Goal: Transaction & Acquisition: Purchase product/service

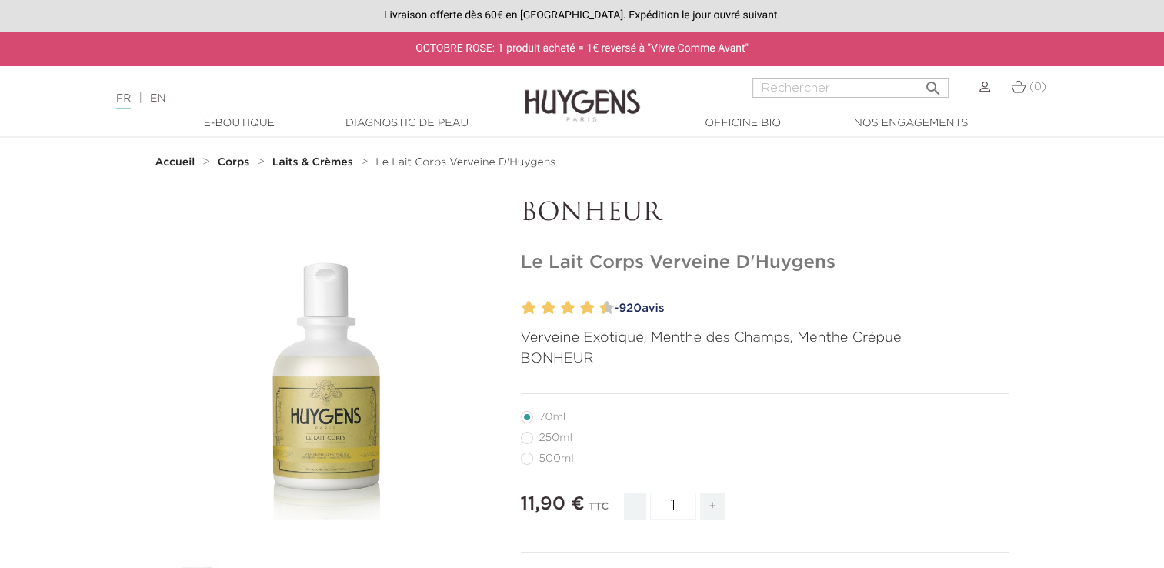
click at [327, 345] on icon "" at bounding box center [326, 370] width 77 height 77
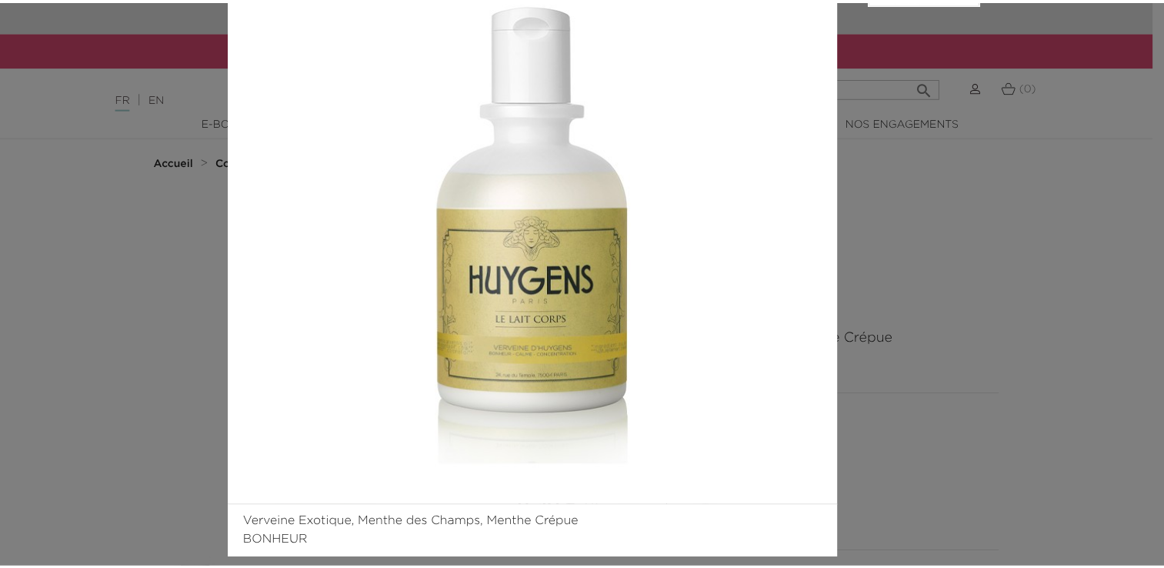
scroll to position [169, 0]
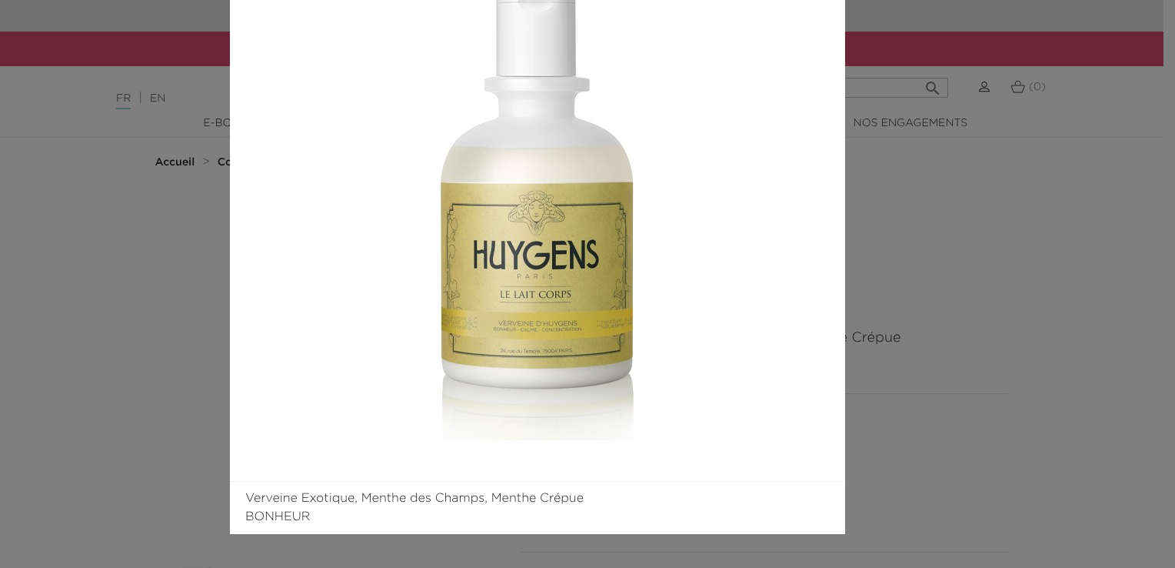
click at [892, 297] on aside at bounding box center [917, 199] width 145 height 669
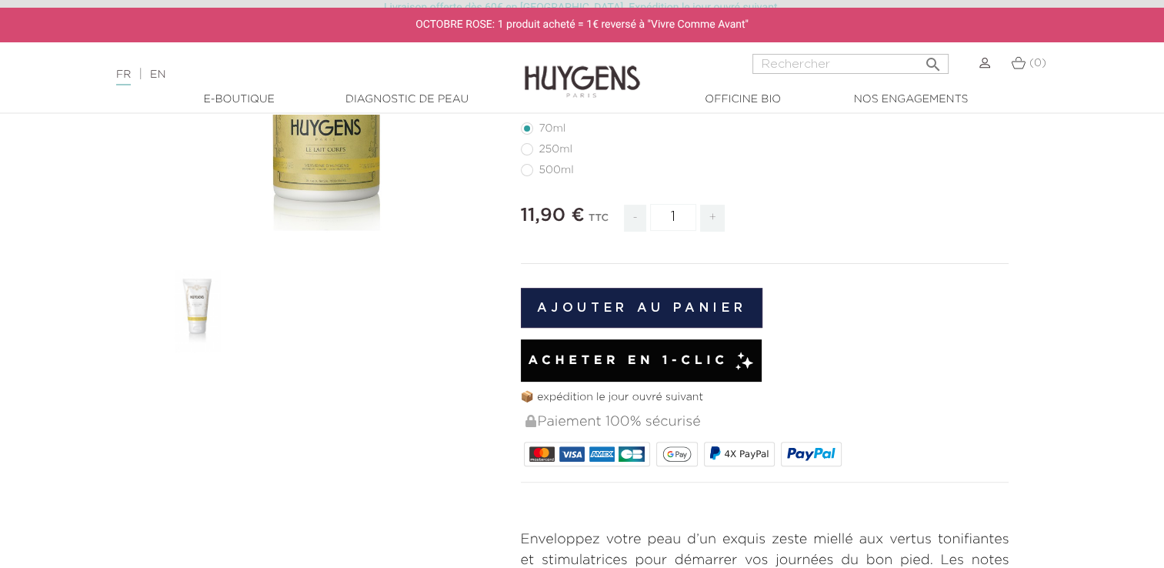
scroll to position [292, 0]
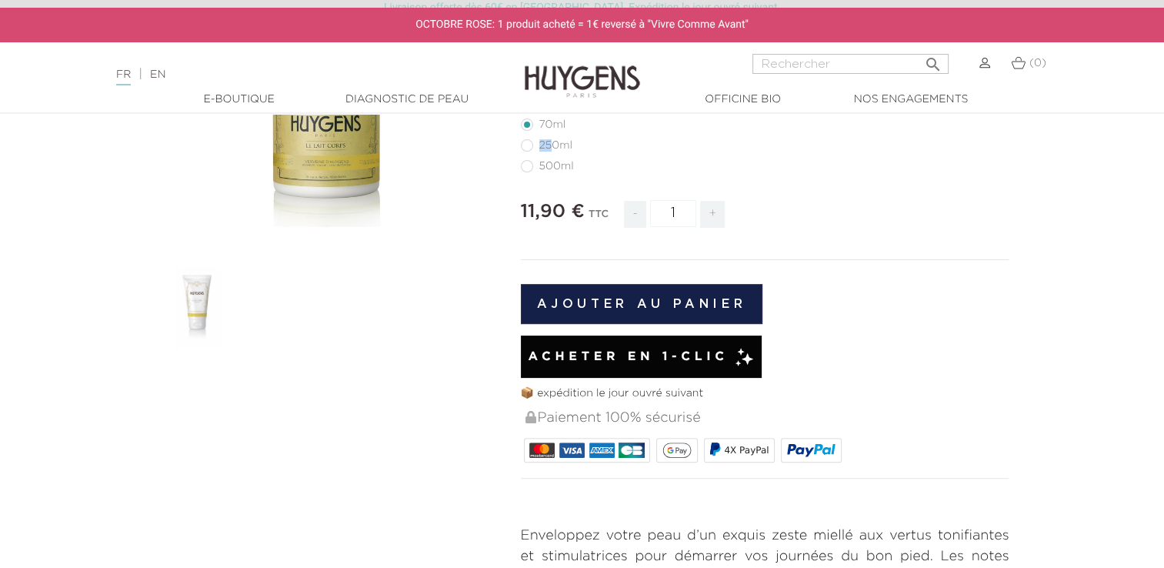
drag, startPoint x: 551, startPoint y: 137, endPoint x: 552, endPoint y: 145, distance: 8.5
click at [552, 145] on li "250ml" at bounding box center [761, 145] width 481 height 21
click at [552, 145] on label1"] "250ml" at bounding box center [556, 145] width 70 height 12
radio input "true"
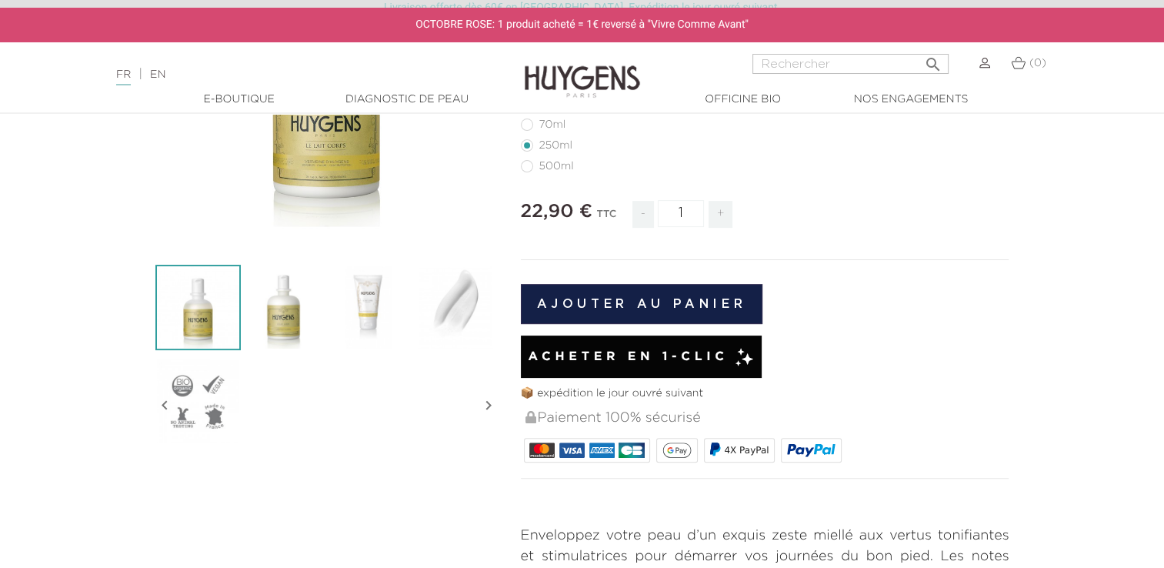
scroll to position [160, 0]
